Goal: Transaction & Acquisition: Purchase product/service

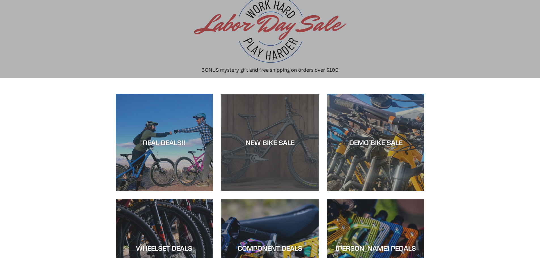
scroll to position [57, 0]
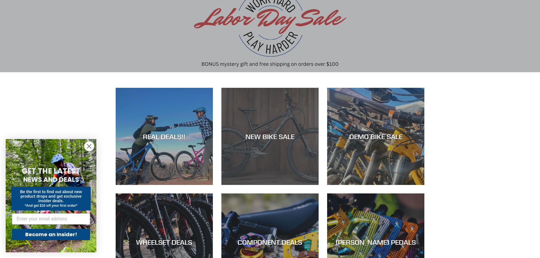
click at [295, 185] on div "NEW BIKE SALE" at bounding box center [269, 185] width 97 height 0
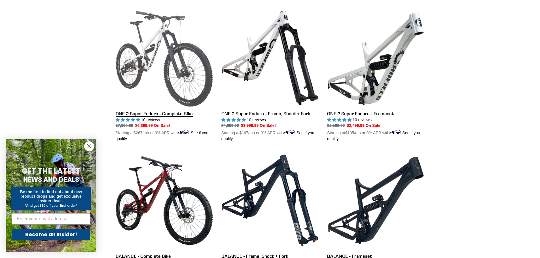
scroll to position [510, 0]
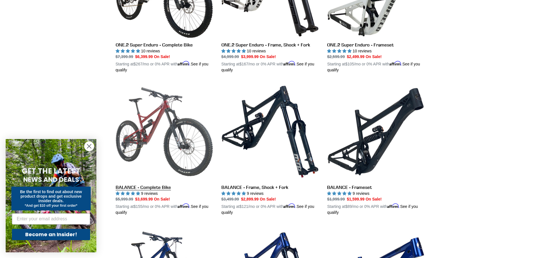
click at [147, 135] on link "BALANCE - Complete Bike" at bounding box center [164, 149] width 97 height 133
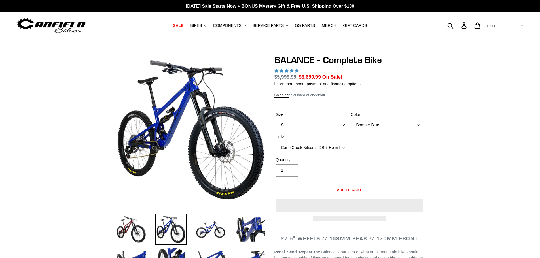
select select "highest-rating"
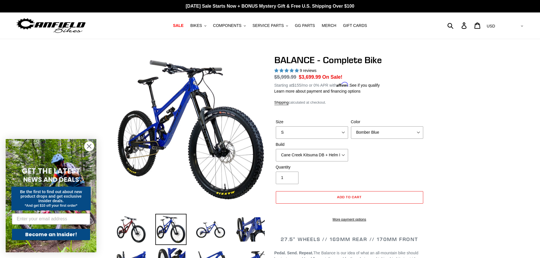
click at [292, 124] on label "Size" at bounding box center [312, 122] width 72 height 6
click at [292, 126] on select "S M L XL" at bounding box center [312, 132] width 72 height 12
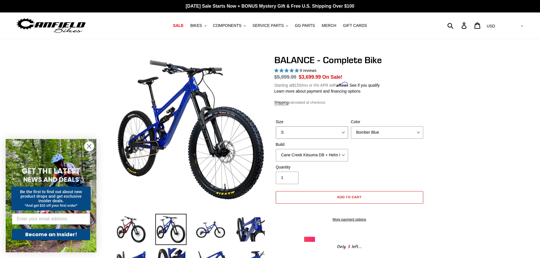
click at [305, 134] on select "S M L XL" at bounding box center [312, 132] width 72 height 12
select select "M"
click at [276, 126] on select "S M L XL" at bounding box center [312, 132] width 72 height 12
click at [211, 226] on img at bounding box center [210, 229] width 31 height 31
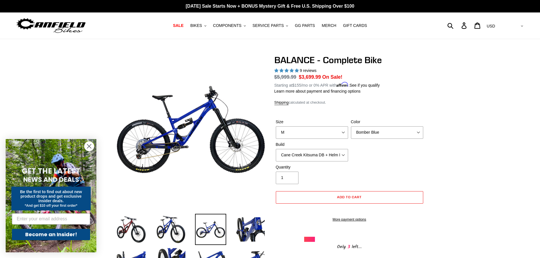
scroll to position [28, 0]
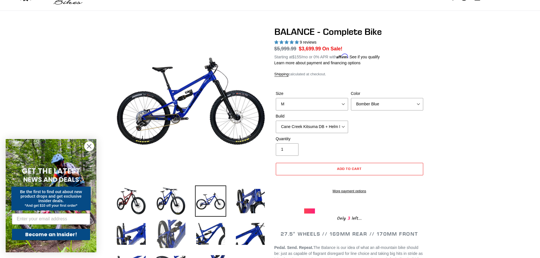
click at [173, 224] on img at bounding box center [170, 233] width 31 height 31
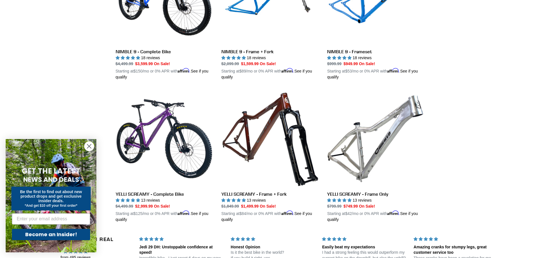
scroll to position [1015, 0]
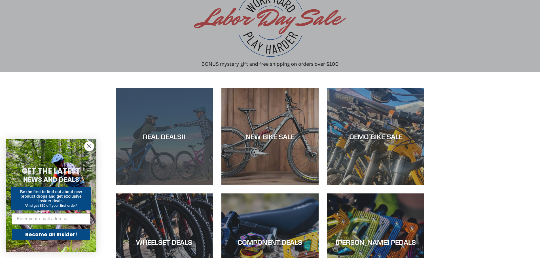
click at [167, 137] on div "REAL DEALS!!" at bounding box center [164, 136] width 97 height 8
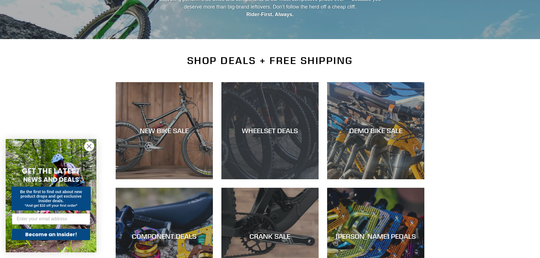
click at [251, 132] on div "WHEELSET DEALS" at bounding box center [269, 131] width 97 height 8
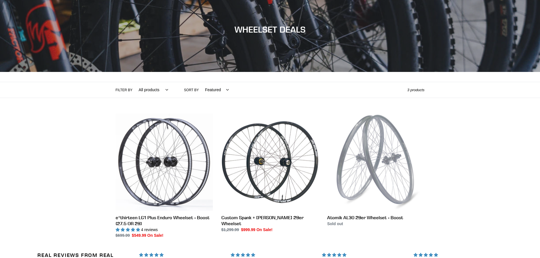
scroll to position [113, 0]
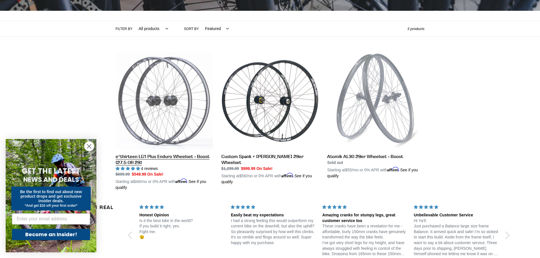
click at [187, 156] on link "e*thirteen LG1 Plus Enduro Wheelset - Boost (27.5 OR 29)" at bounding box center [164, 121] width 97 height 139
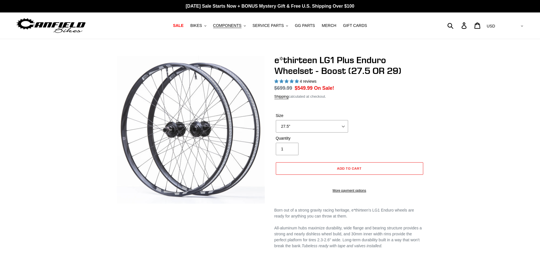
select select "highest-rating"
click at [330, 128] on select "27.5" 29"" at bounding box center [312, 126] width 72 height 12
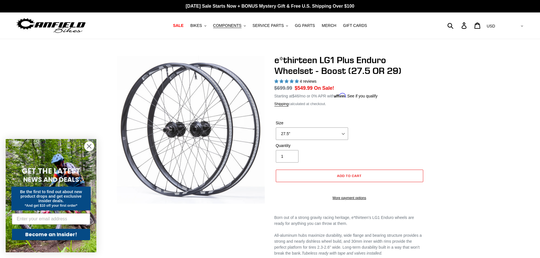
click at [310, 150] on div "e*thirteen LG1 Plus Enduro Wheelset - Boost (27.5 OR 29) 4 reviews Regular pric…" at bounding box center [349, 131] width 150 height 152
click at [309, 140] on select "27.5" 29"" at bounding box center [312, 133] width 72 height 12
select select "29""
click at [276, 132] on select "27.5" 29"" at bounding box center [312, 133] width 72 height 12
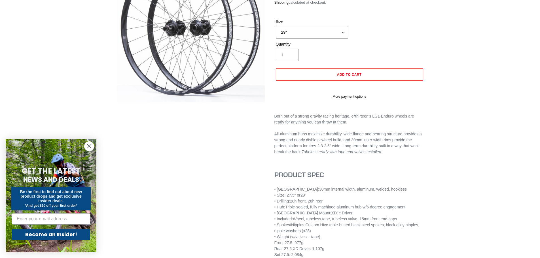
scroll to position [113, 0]
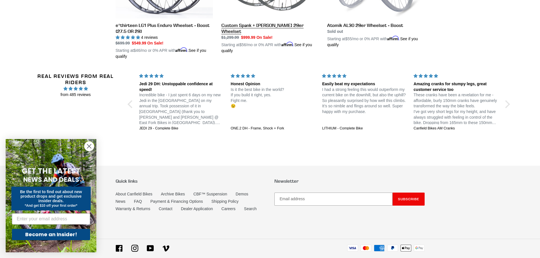
scroll to position [255, 0]
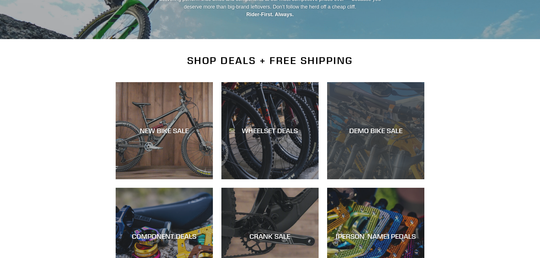
click at [383, 179] on div "DEMO BIKE SALE" at bounding box center [375, 179] width 97 height 0
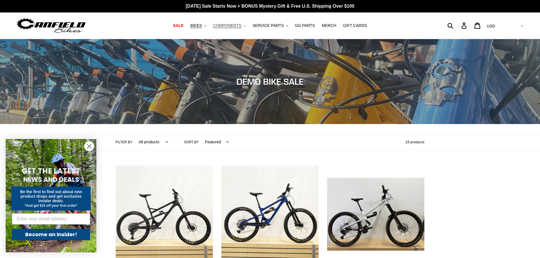
click at [235, 25] on span "COMPONENTS" at bounding box center [227, 25] width 28 height 5
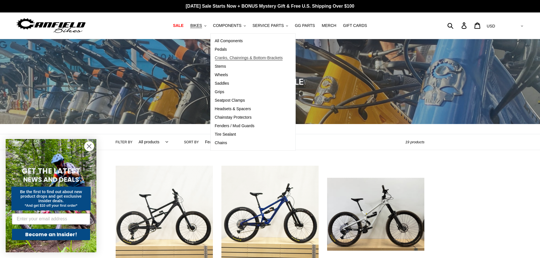
click at [228, 59] on span "Cranks, Chainrings & Bottom-Brackets" at bounding box center [249, 58] width 68 height 5
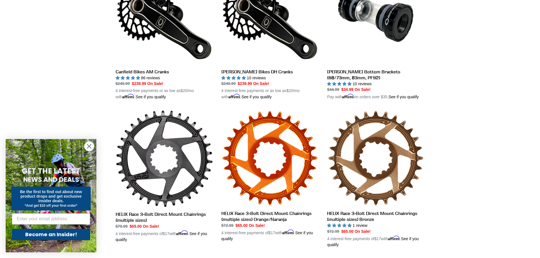
scroll to position [198, 0]
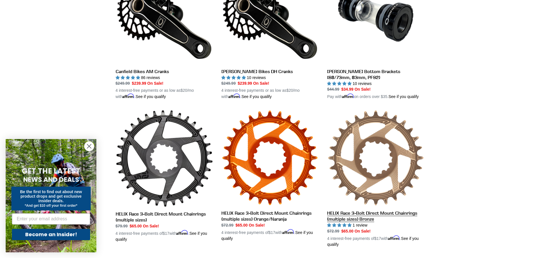
click at [393, 165] on link "HELIX Race 3-Bolt Direct Mount Chainrings (multiple sizes) Bronze" at bounding box center [375, 179] width 97 height 138
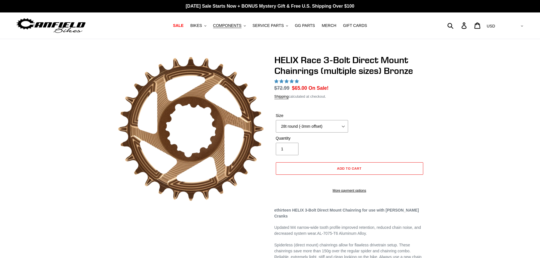
select select "highest-rating"
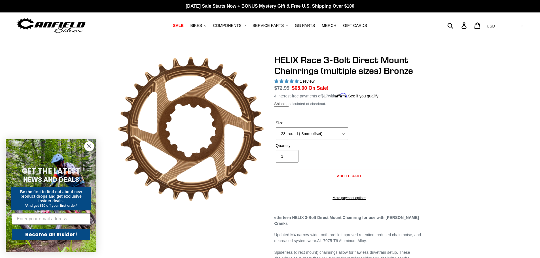
click at [341, 129] on select "28t round (-3mm offset) 30t round (-3mm offset) 32t round (-3mm offset) 34t rou…" at bounding box center [312, 133] width 72 height 12
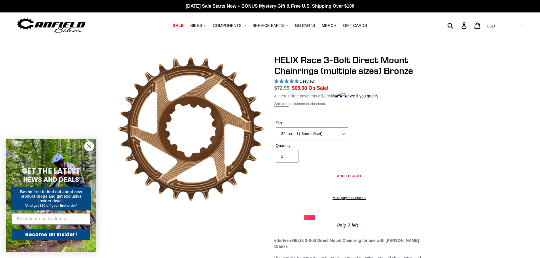
click at [276, 127] on select "28t round (-3mm offset) 30t round (-3mm offset) 32t round (-3mm offset) 34t rou…" at bounding box center [312, 133] width 72 height 12
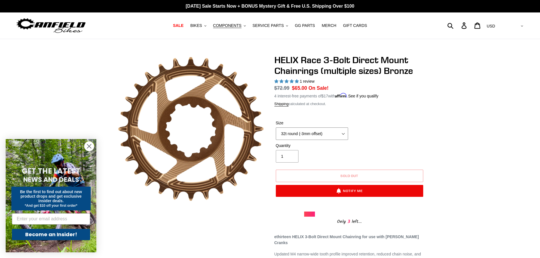
click at [310, 135] on select "28t round (-3mm offset) 30t round (-3mm offset) 32t round (-3mm offset) 34t rou…" at bounding box center [312, 133] width 72 height 12
select select "30t round (-3mm offset)"
click at [276, 127] on select "28t round (-3mm offset) 30t round (-3mm offset) 32t round (-3mm offset) 34t rou…" at bounding box center [312, 133] width 72 height 12
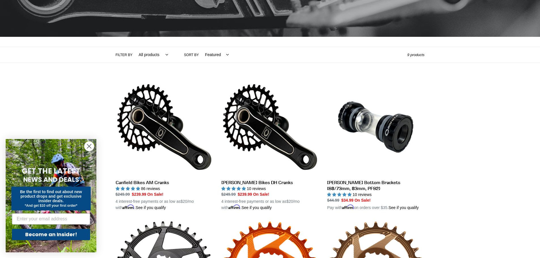
scroll to position [77, 0]
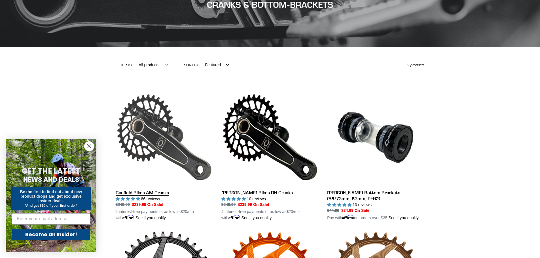
click at [160, 141] on link "Canfield Bikes AM Cranks" at bounding box center [164, 155] width 97 height 133
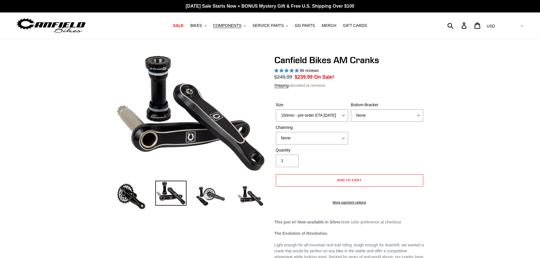
select select "highest-rating"
click at [336, 118] on select "150mm - pre-order ETA [DATE] 155mm - pre-order ETA [DATE] 160mm - pre-order ETA…" at bounding box center [312, 115] width 72 height 12
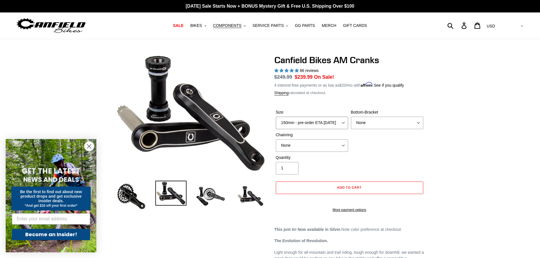
select select "165mm - pre-order ETA [DATE]"
click at [276, 117] on select "150mm - pre-order ETA 9/30/25 155mm - pre-order ETA 9/30/25 160mm - pre-order E…" at bounding box center [312, 123] width 72 height 12
click at [183, 23] on span "SALE" at bounding box center [178, 25] width 10 height 5
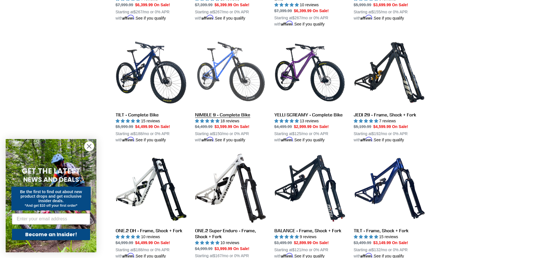
scroll to position [538, 0]
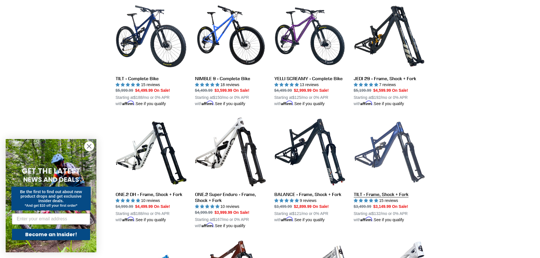
click at [383, 156] on link "TILT - Frame, Shock + Fork" at bounding box center [388, 170] width 71 height 106
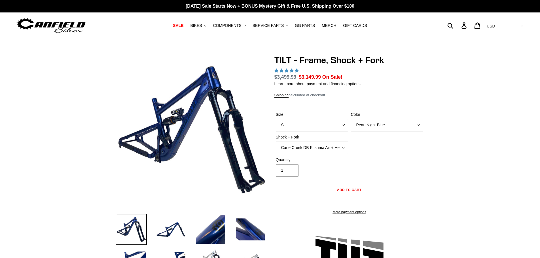
select select "highest-rating"
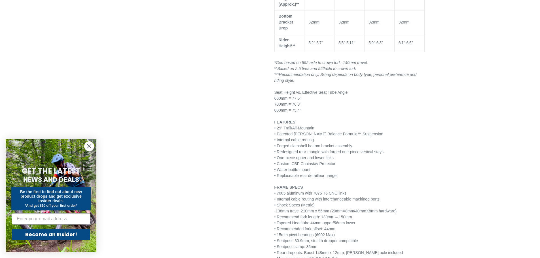
scroll to position [623, 0]
